Goal: Information Seeking & Learning: Learn about a topic

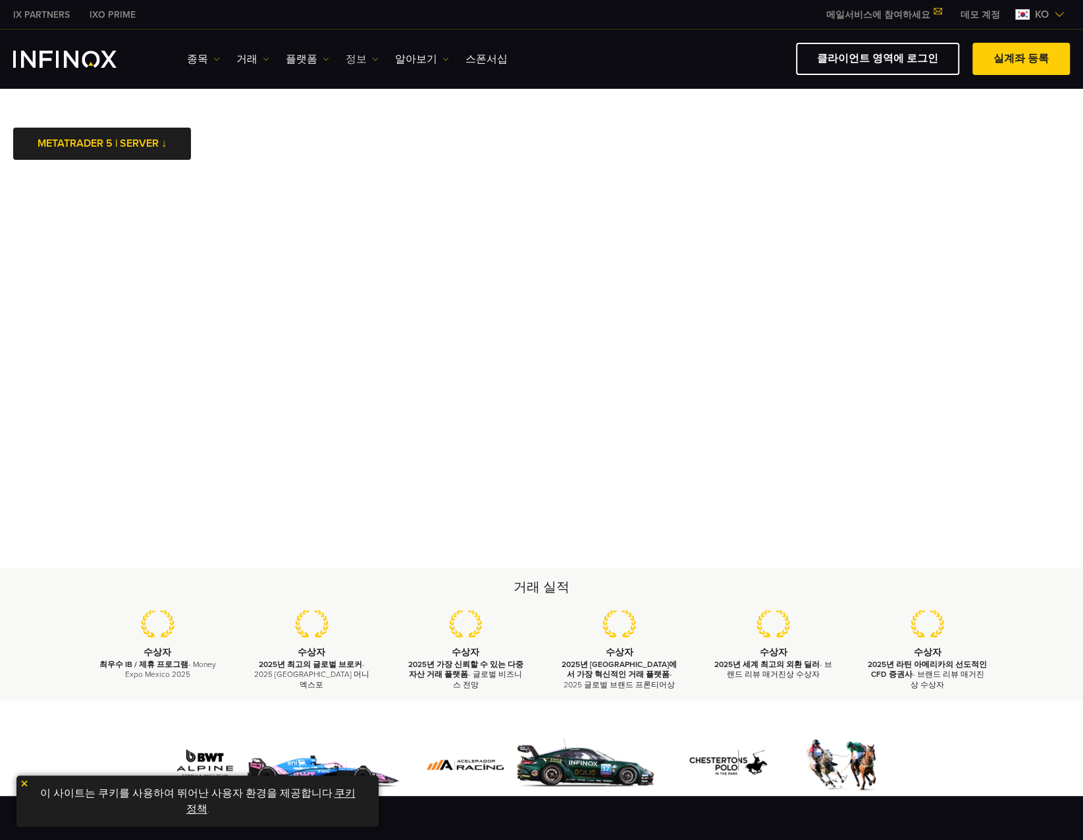
click at [347, 60] on link "정보" at bounding box center [361, 59] width 33 height 16
click at [247, 60] on link "거래" at bounding box center [252, 59] width 33 height 16
click at [425, 53] on link "알아보기" at bounding box center [422, 59] width 54 height 16
click at [426, 95] on link "INFINOX에 대하여" at bounding box center [450, 101] width 111 height 28
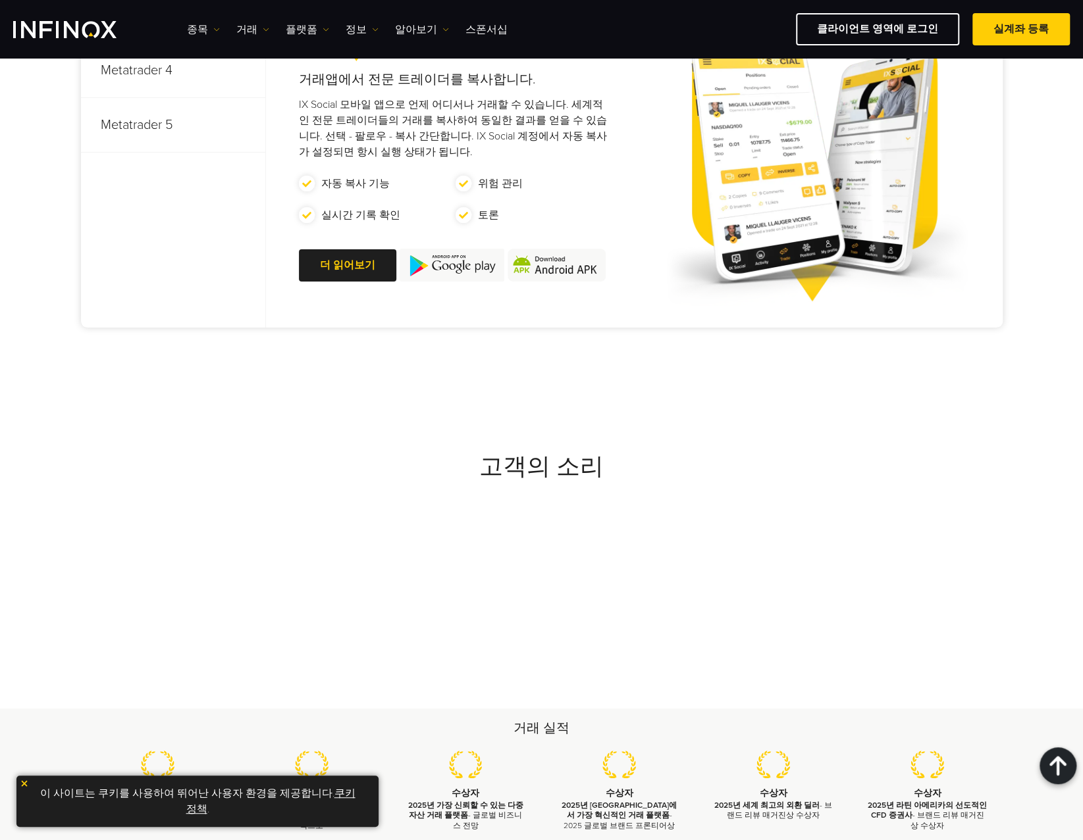
scroll to position [4335, 0]
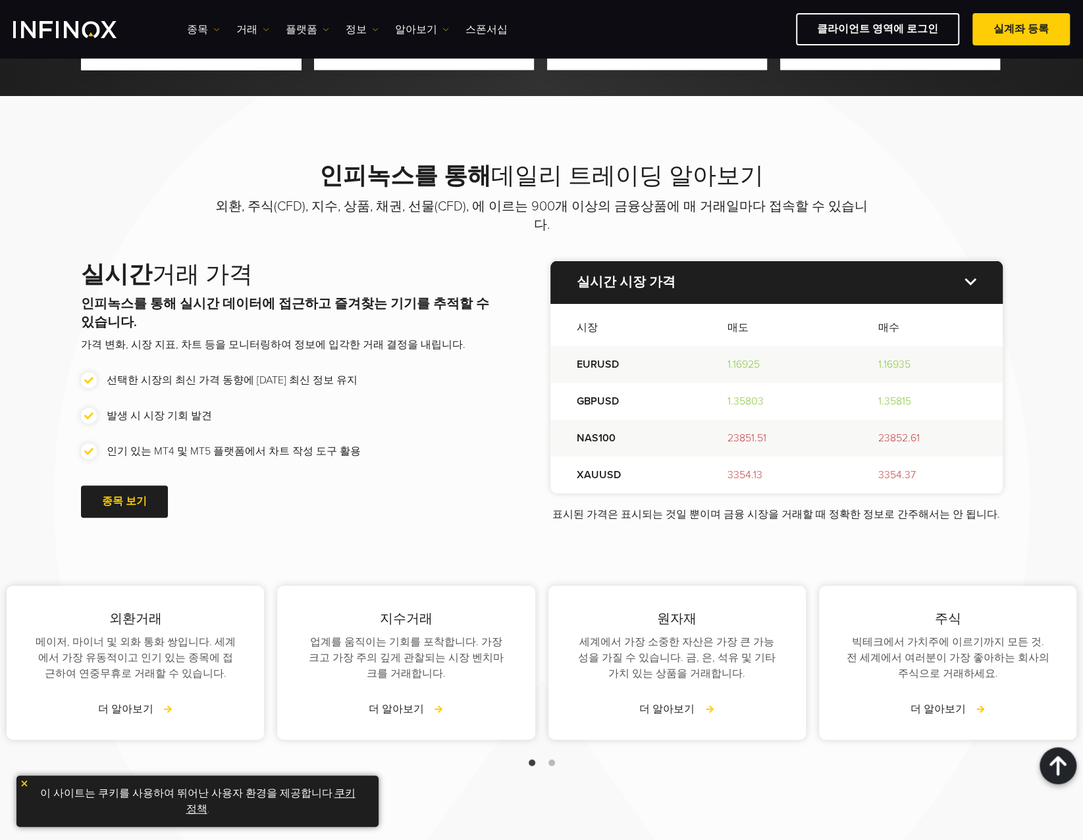
scroll to position [1448, 0]
